Goal: Information Seeking & Learning: Learn about a topic

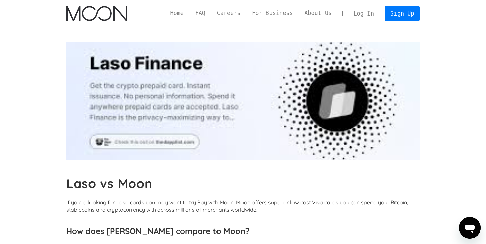
click at [94, 6] on img "home" at bounding box center [96, 14] width 61 height 16
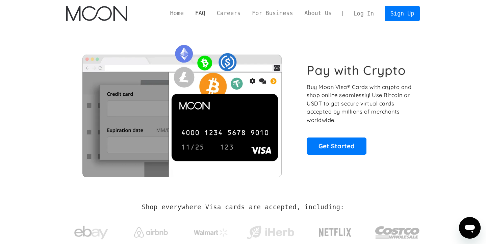
click at [198, 13] on link "FAQ" at bounding box center [200, 13] width 22 height 8
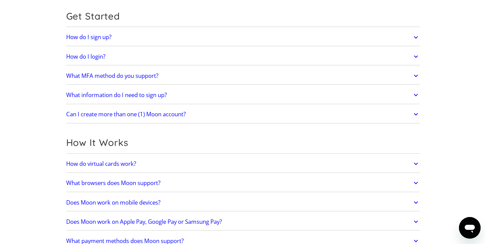
scroll to position [154, 0]
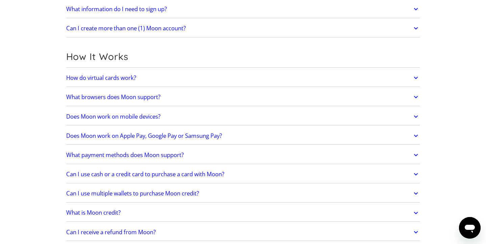
click at [174, 140] on link "Does Moon work on Apple Pay, Google Pay or Samsung Pay?" at bounding box center [243, 136] width 354 height 14
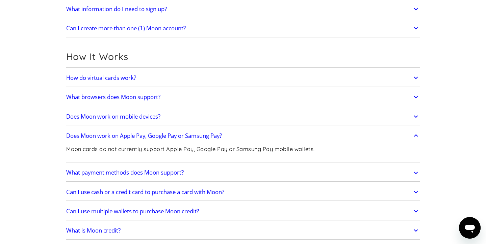
click at [174, 138] on h2 "Does Moon work on Apple Pay, Google Pay or Samsung Pay?" at bounding box center [144, 136] width 156 height 7
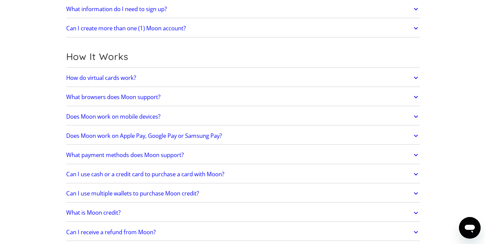
scroll to position [0, 0]
